Goal: Task Accomplishment & Management: Manage account settings

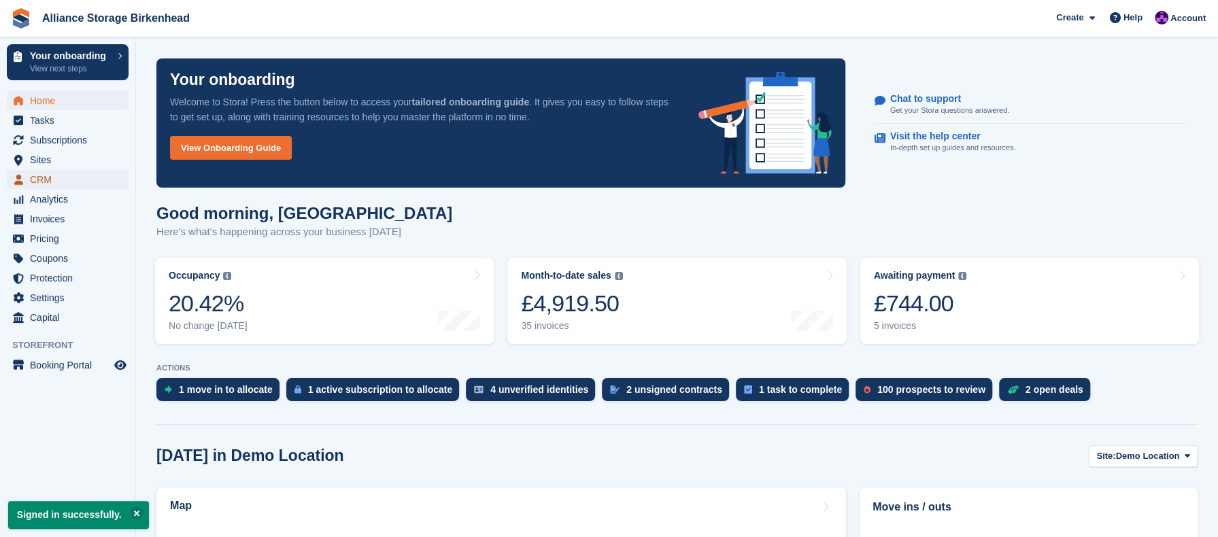
click at [61, 183] on span "CRM" at bounding box center [71, 179] width 82 height 19
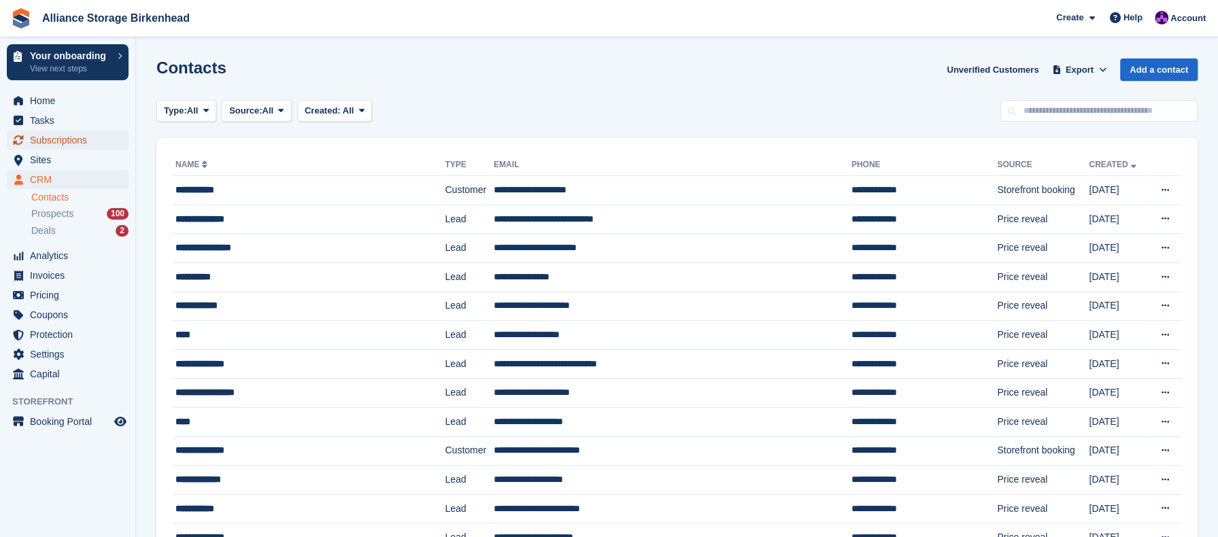
click at [67, 138] on span "Subscriptions" at bounding box center [71, 140] width 82 height 19
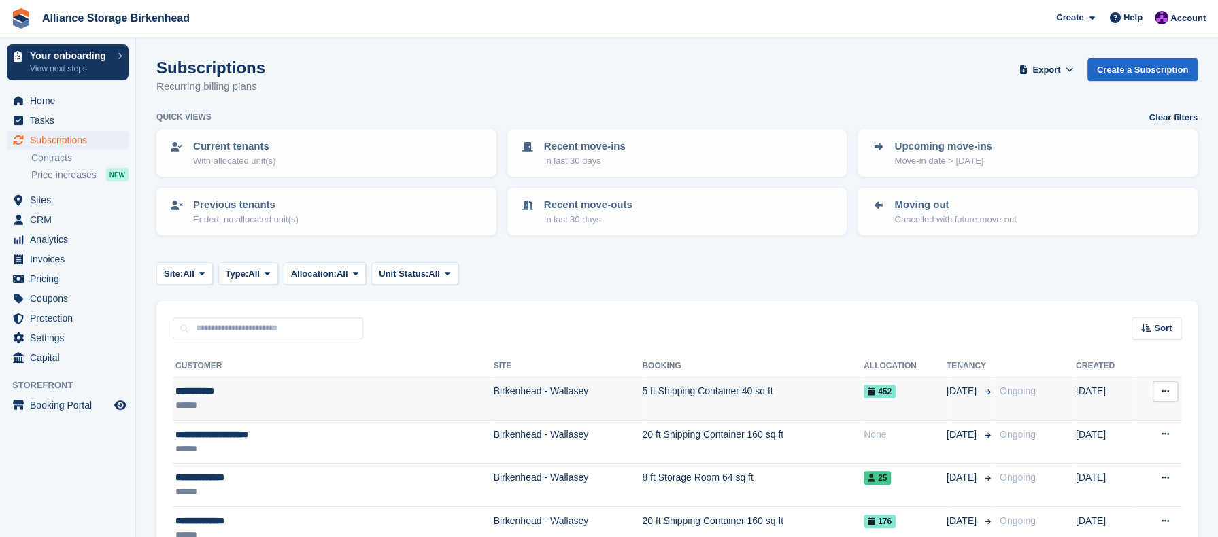
click at [552, 414] on td "Birkenhead - Wallasey" at bounding box center [568, 399] width 149 height 44
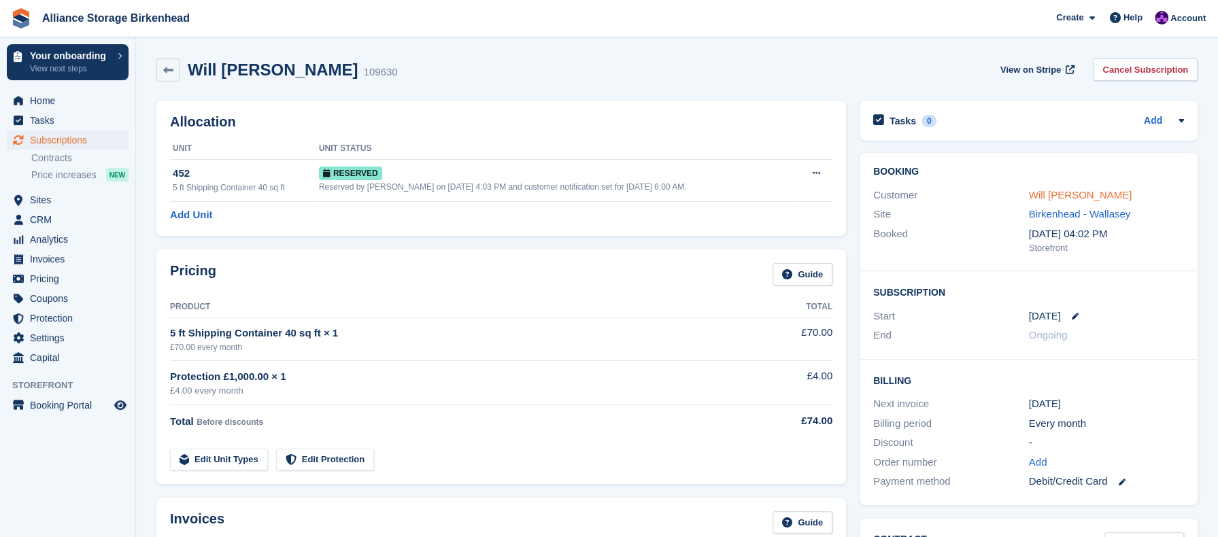
click at [1039, 197] on link "Will Fildes" at bounding box center [1080, 195] width 103 height 12
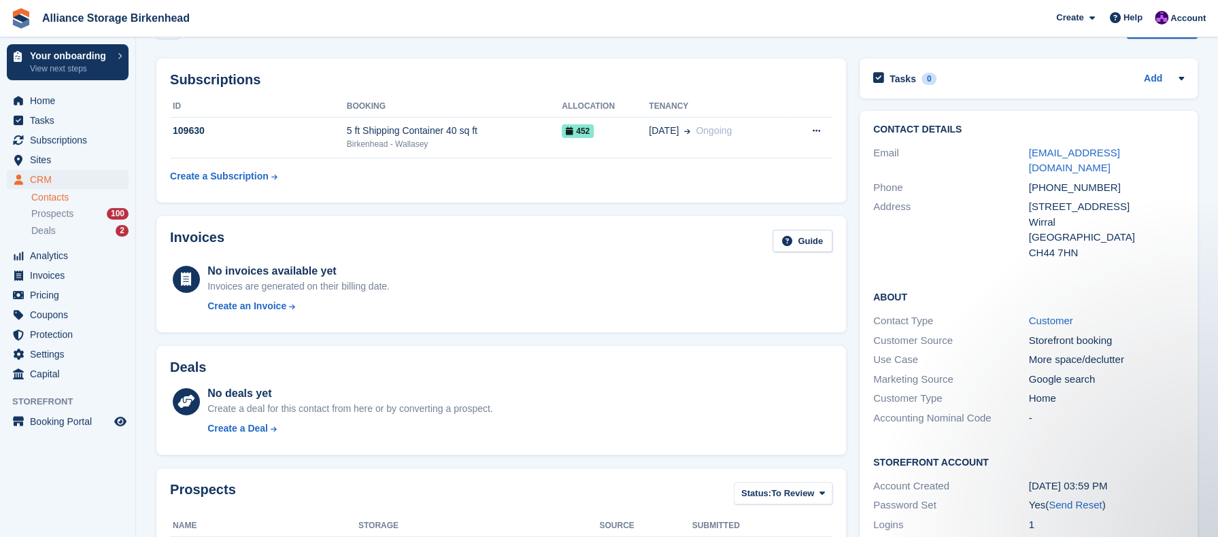
scroll to position [46, 0]
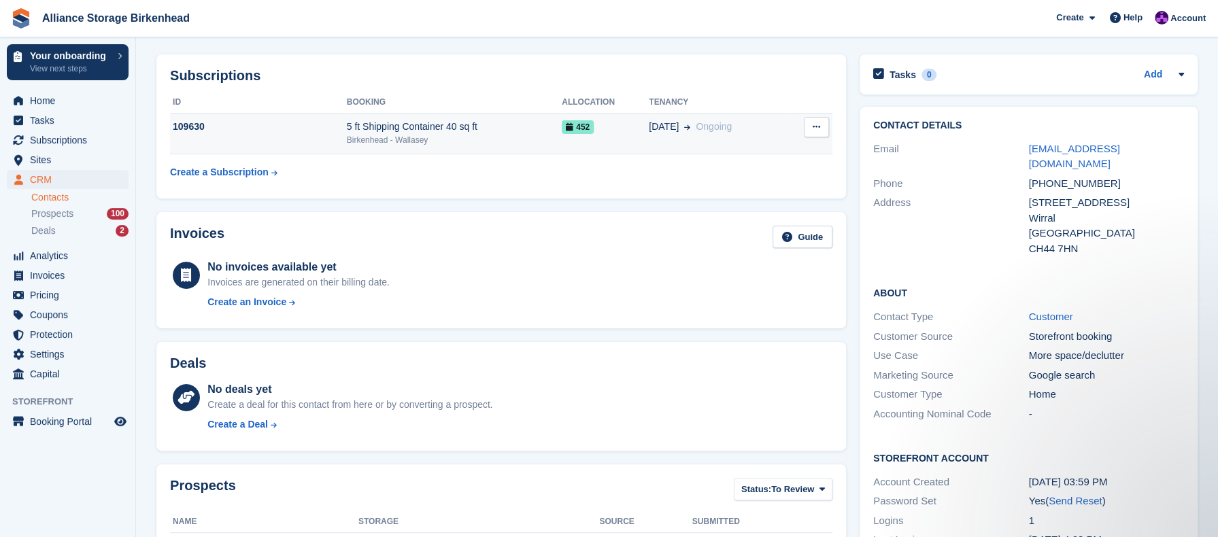
click at [710, 147] on td "25 Sep Ongoing" at bounding box center [717, 133] width 137 height 41
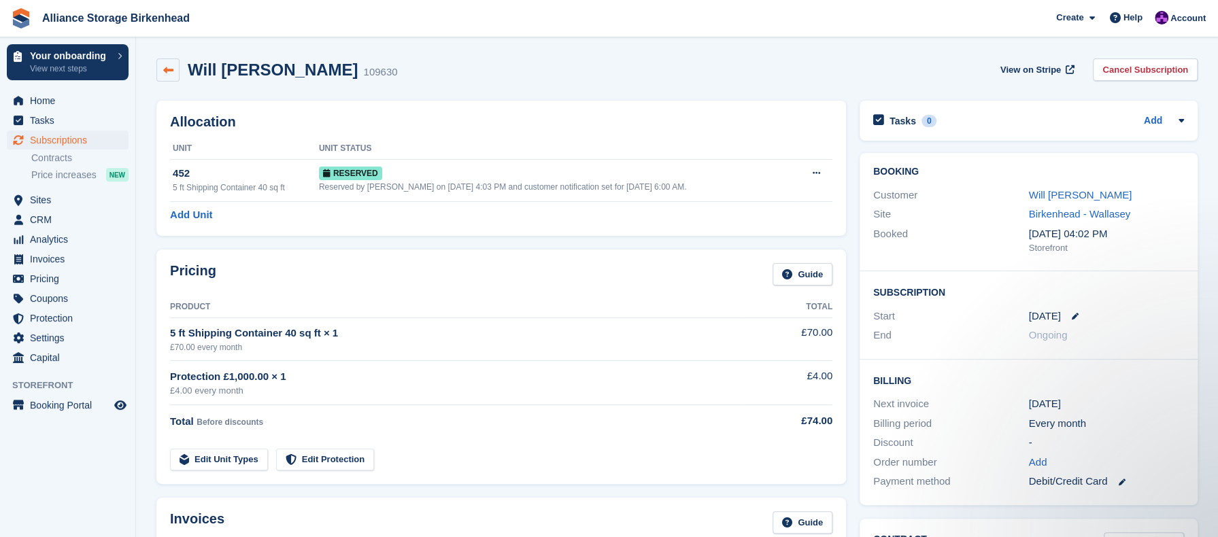
click at [165, 66] on icon at bounding box center [168, 70] width 10 height 10
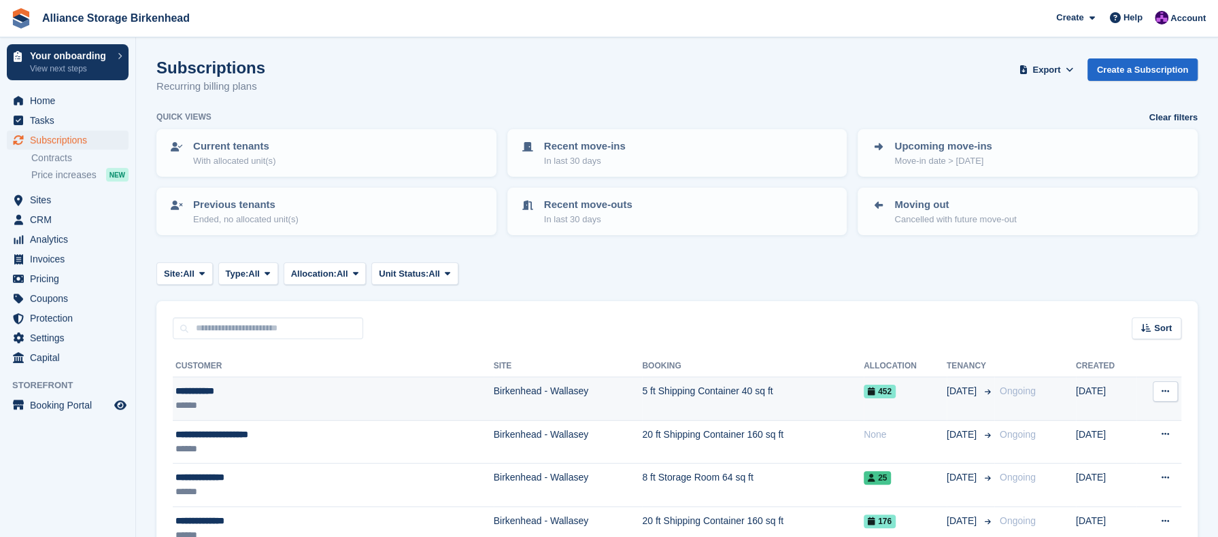
click at [494, 388] on td "Birkenhead - Wallasey" at bounding box center [568, 399] width 149 height 44
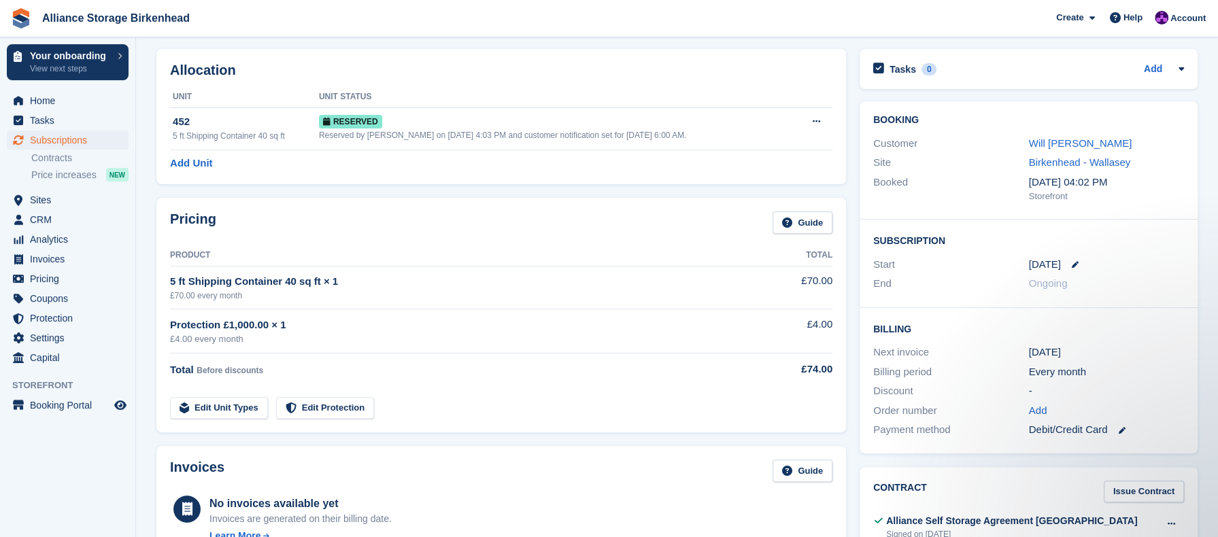
scroll to position [44, 0]
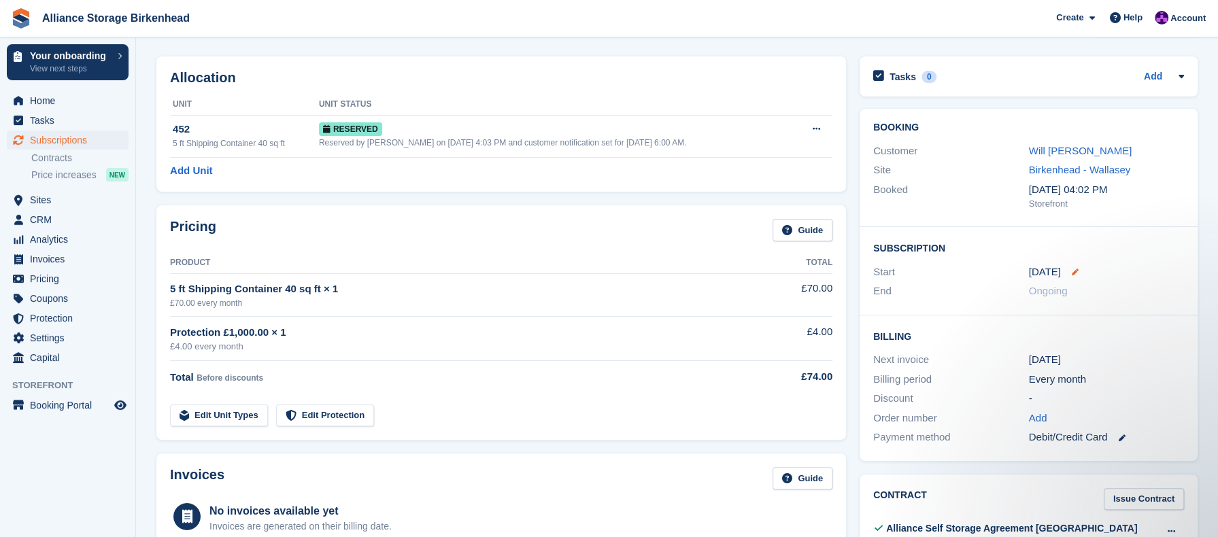
click at [1072, 273] on icon at bounding box center [1075, 272] width 7 height 7
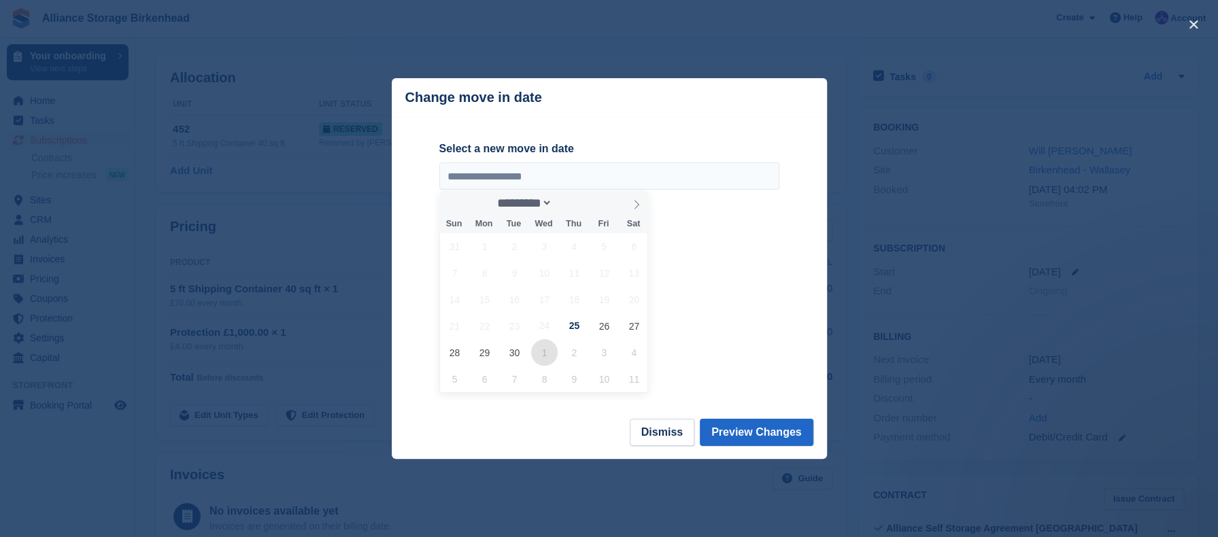
click at [550, 364] on span "1" at bounding box center [544, 352] width 27 height 27
type input "**********"
select select "*"
click at [767, 433] on button "Preview Changes" at bounding box center [757, 432] width 114 height 27
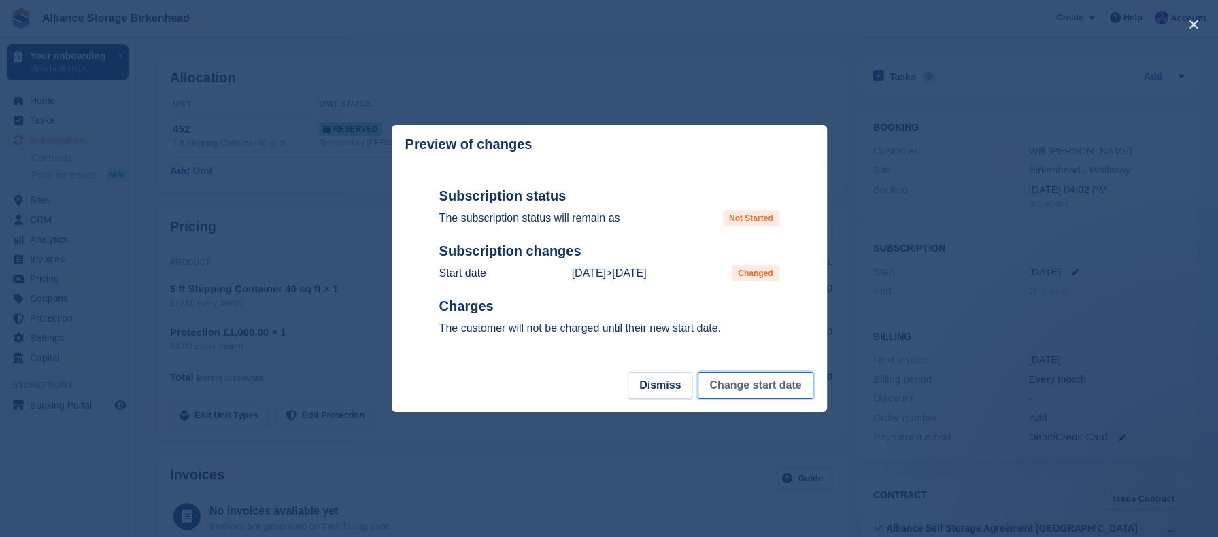
click at [766, 385] on button "Change start date" at bounding box center [755, 385] width 115 height 27
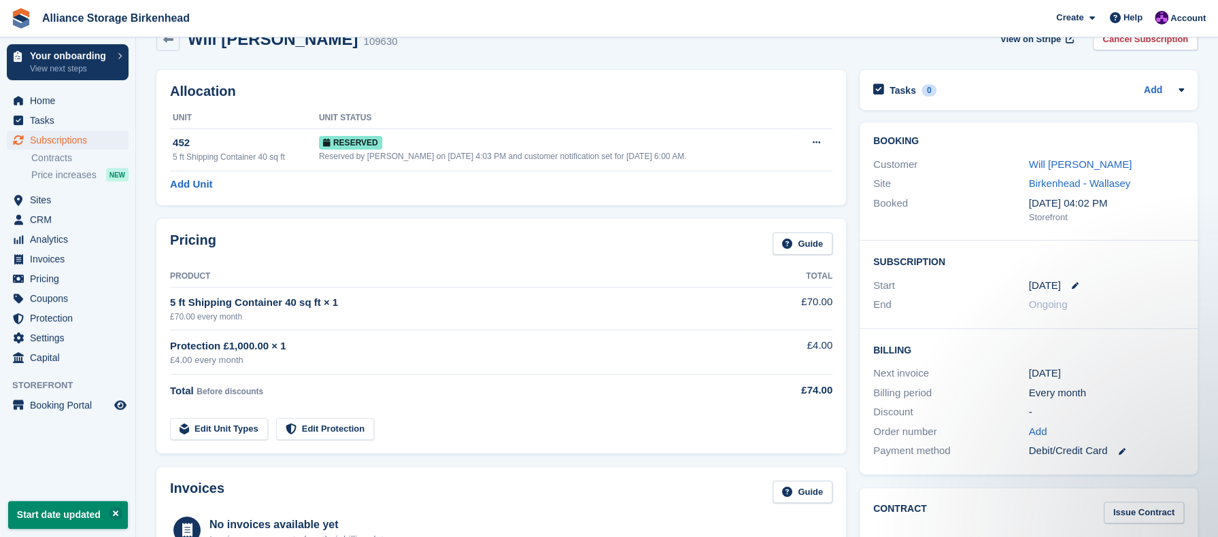
scroll to position [0, 0]
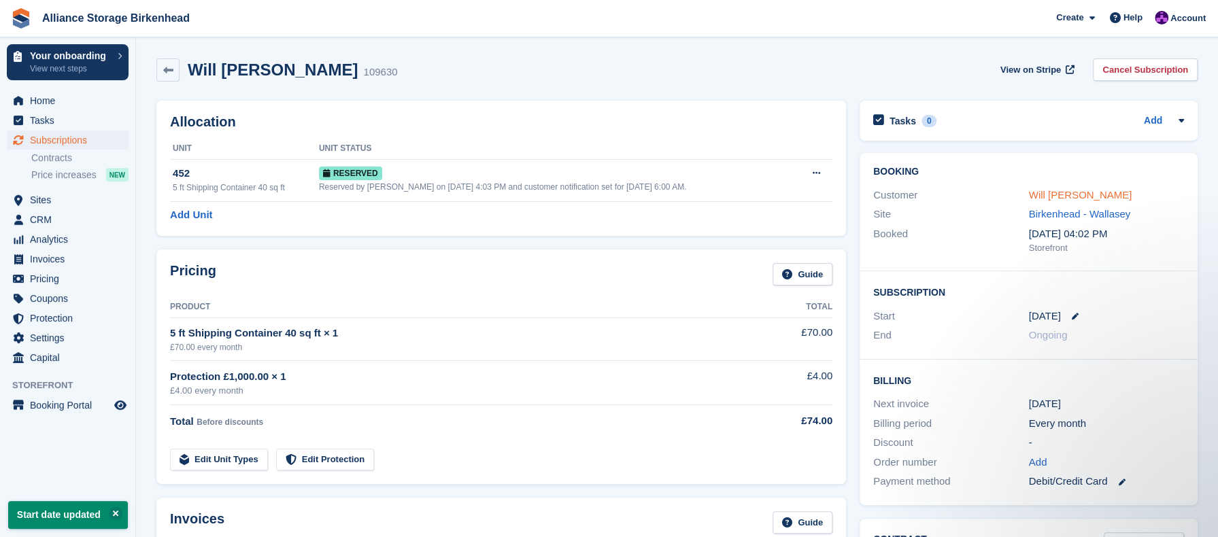
click at [1029, 195] on link "Will [PERSON_NAME]" at bounding box center [1080, 195] width 103 height 12
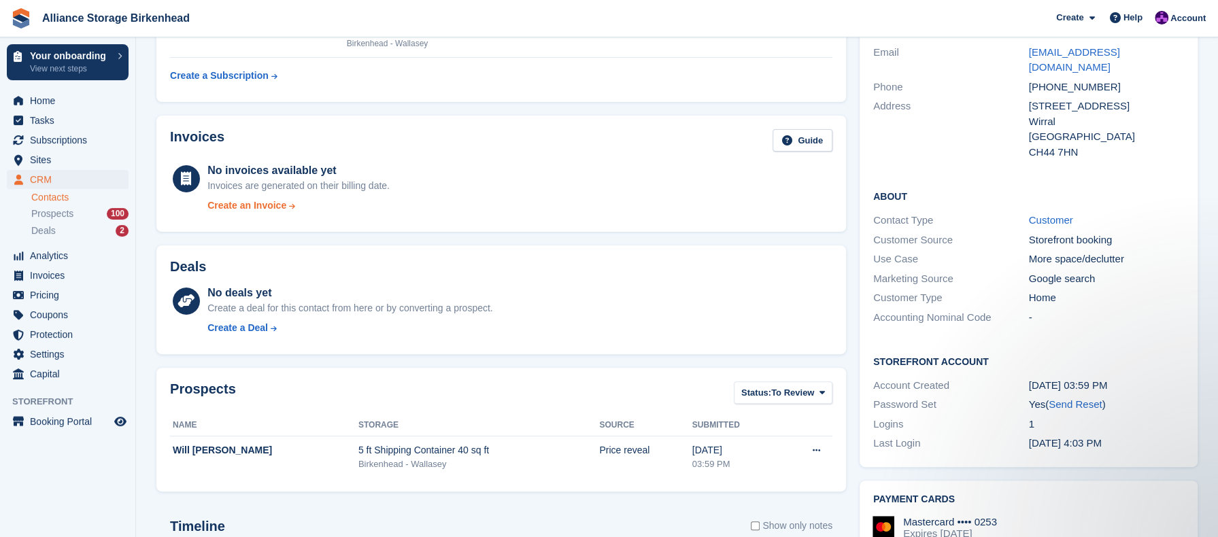
click at [248, 205] on div "Create an Invoice" at bounding box center [246, 206] width 79 height 14
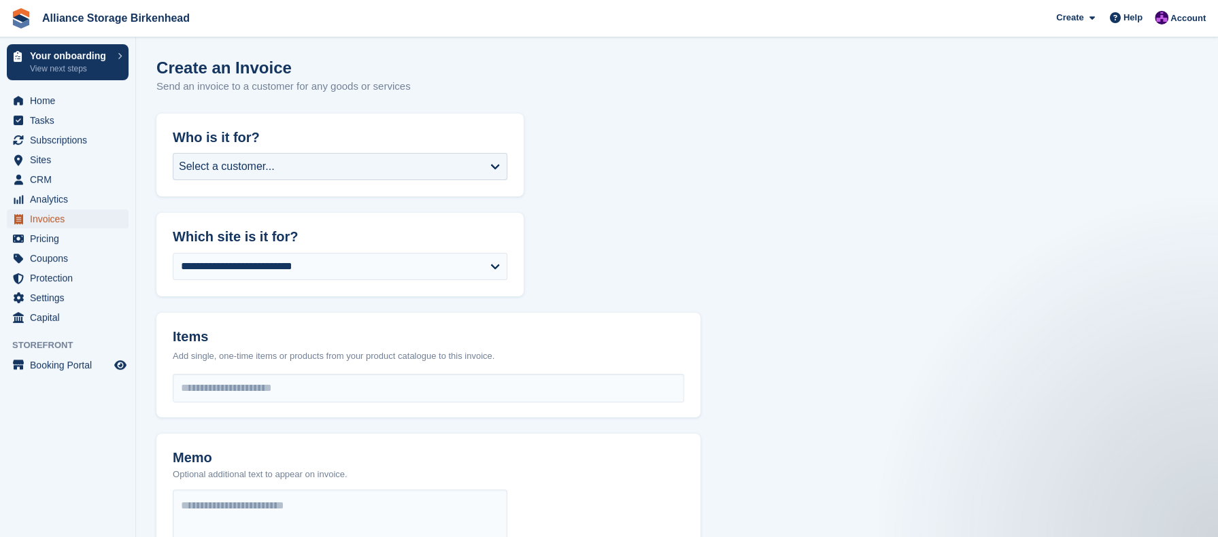
click at [60, 222] on span "Invoices" at bounding box center [71, 218] width 82 height 19
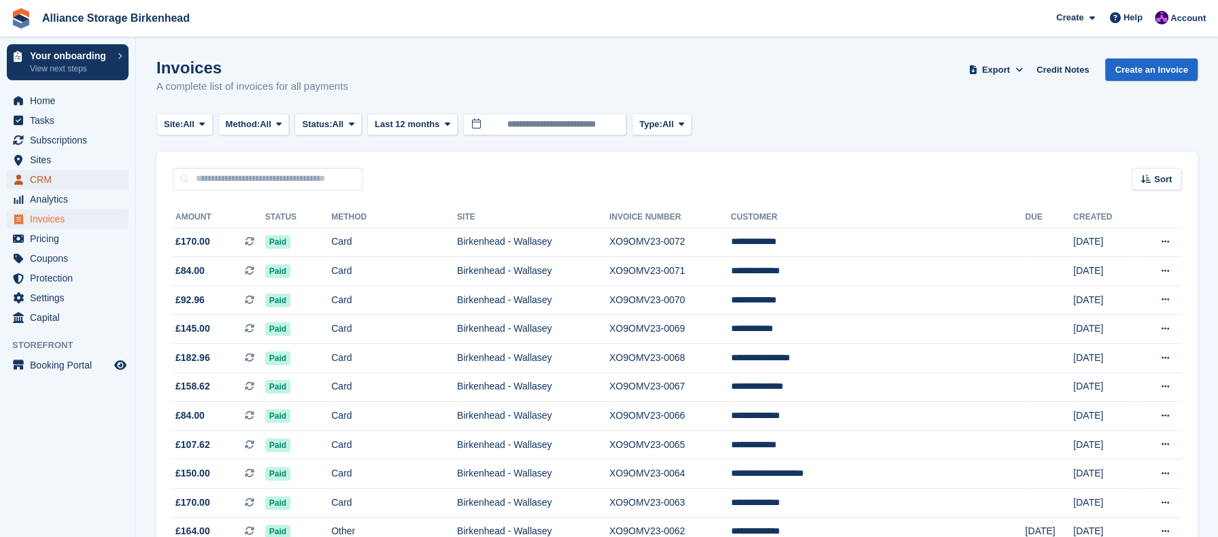
click at [47, 179] on span "CRM" at bounding box center [71, 179] width 82 height 19
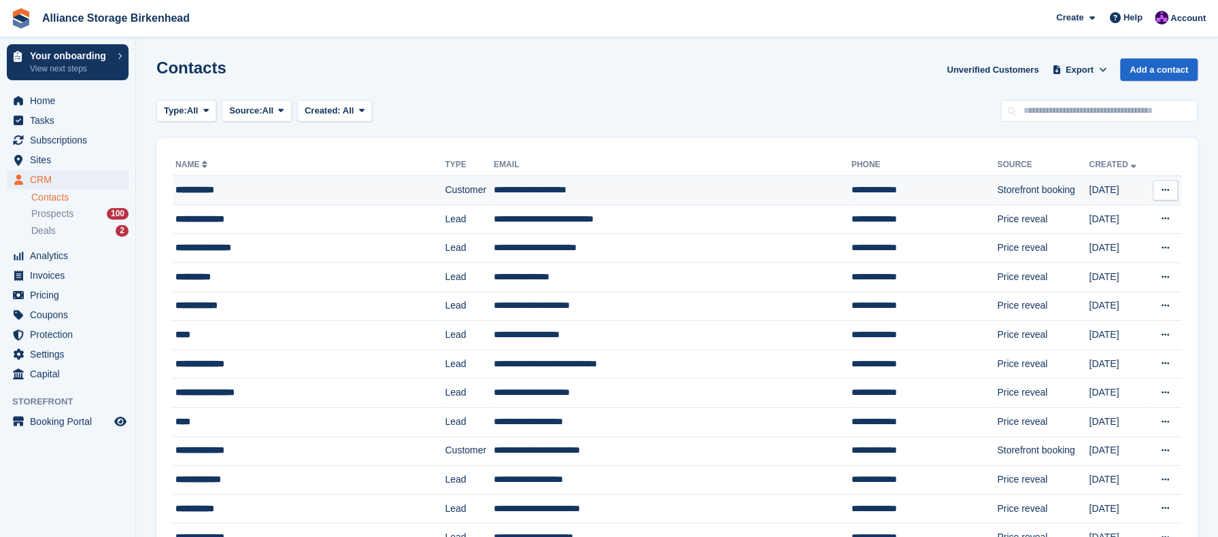
click at [268, 179] on td "**********" at bounding box center [309, 190] width 272 height 29
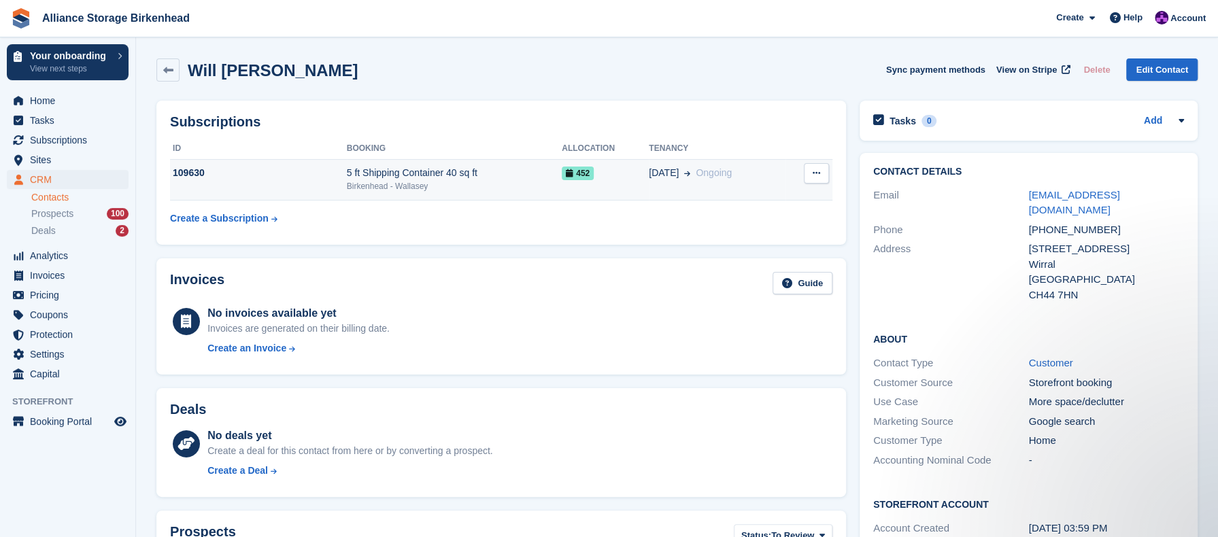
click at [639, 176] on div "452" at bounding box center [605, 173] width 87 height 14
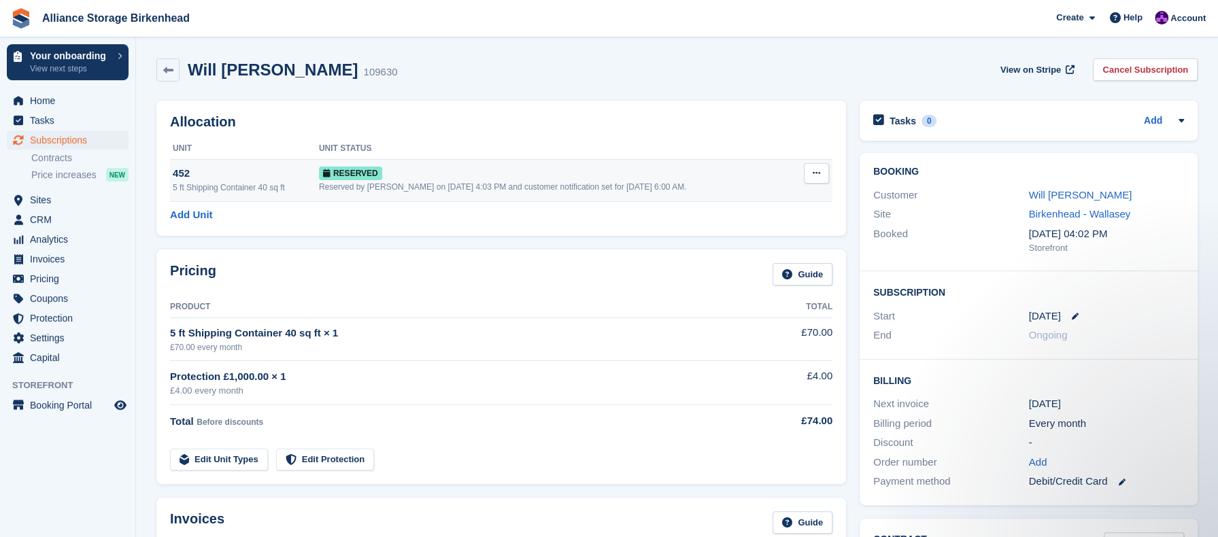
click at [811, 176] on button at bounding box center [816, 173] width 25 height 20
click at [774, 202] on p "Grant Early Access" at bounding box center [764, 200] width 118 height 18
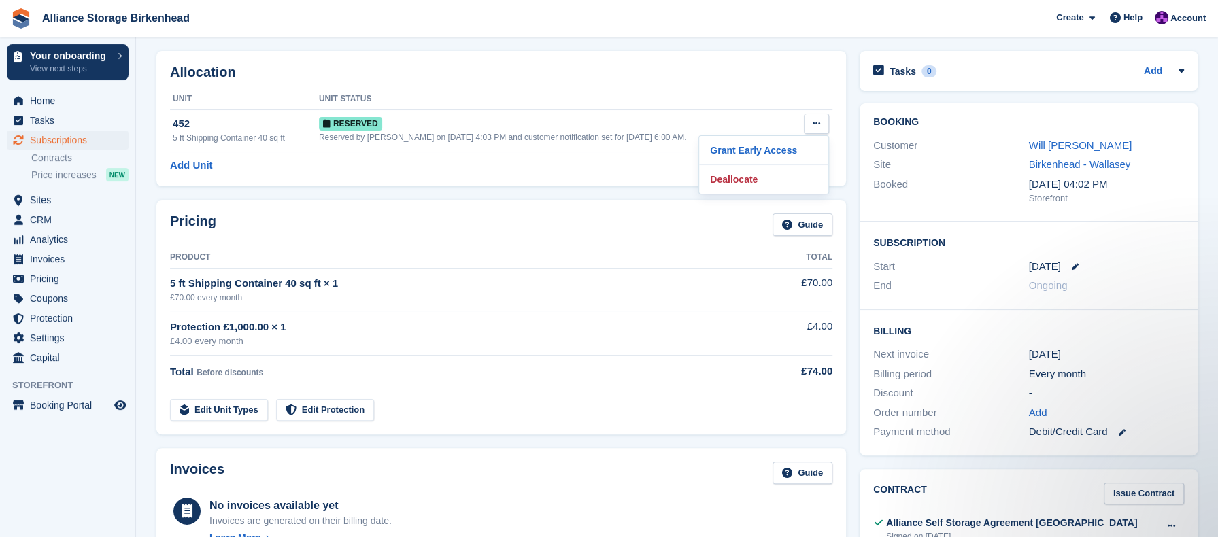
scroll to position [46, 0]
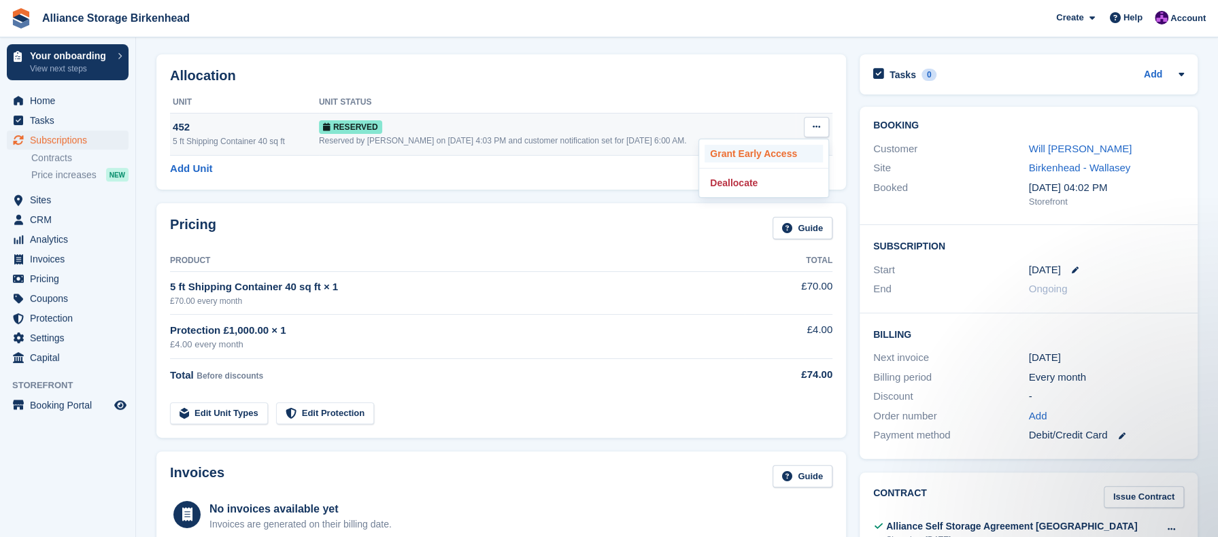
click at [756, 152] on p "Grant Early Access" at bounding box center [764, 154] width 118 height 18
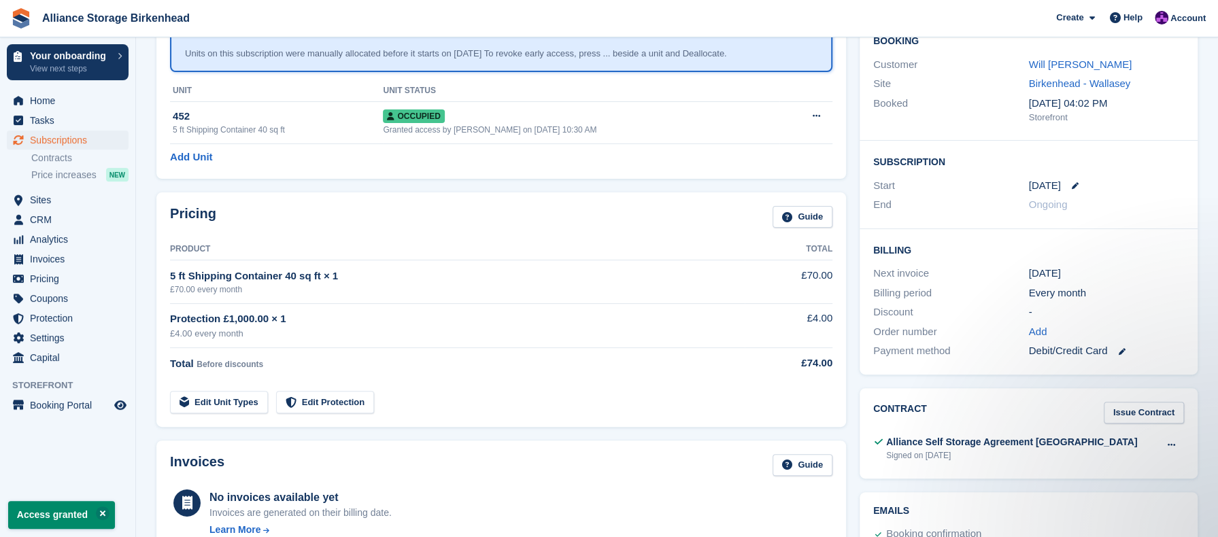
scroll to position [0, 0]
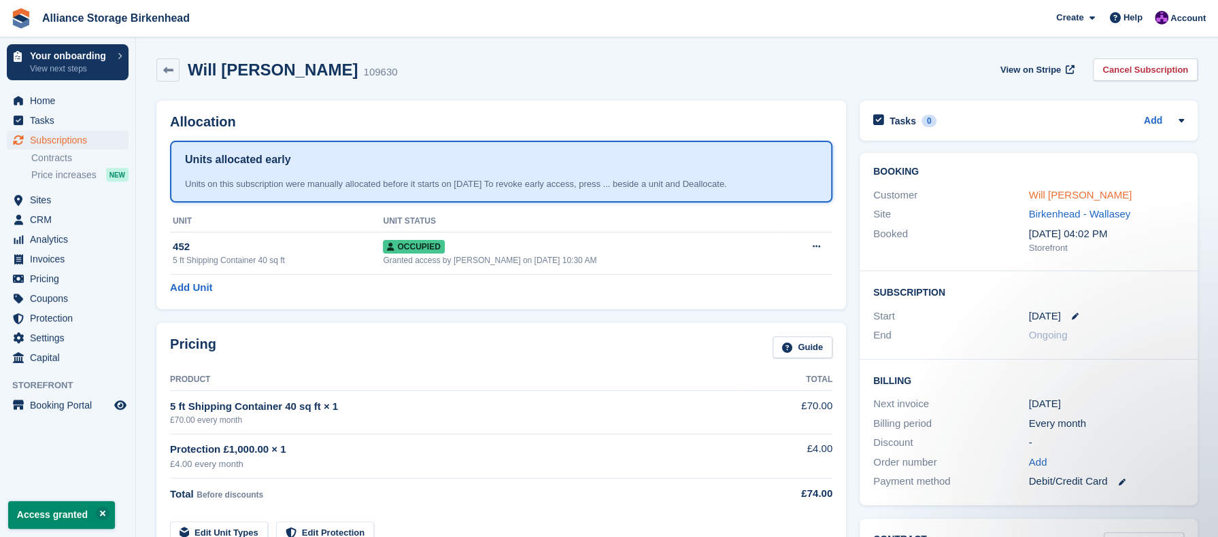
click at [1064, 190] on link "Will [PERSON_NAME]" at bounding box center [1080, 195] width 103 height 12
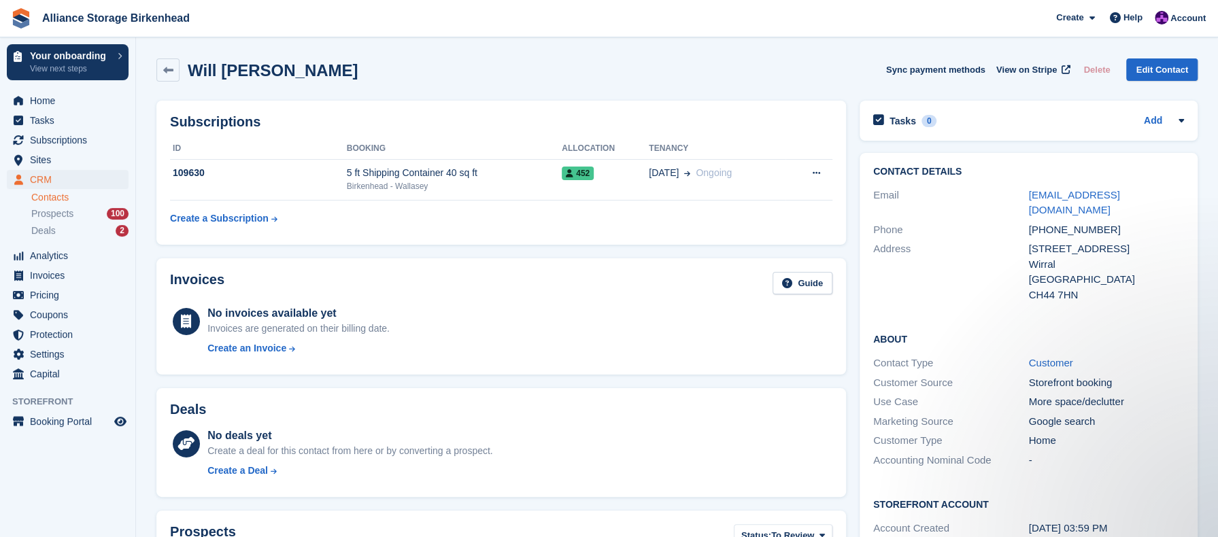
click at [323, 82] on div "Will [PERSON_NAME] Sync payment methods View on Stripe Delete Edit Contact" at bounding box center [677, 73] width 1055 height 42
